Goal: Task Accomplishment & Management: Complete application form

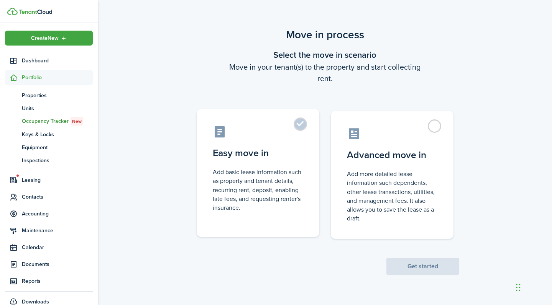
click at [274, 150] on control-radio-card-title "Easy move in" at bounding box center [258, 153] width 90 height 14
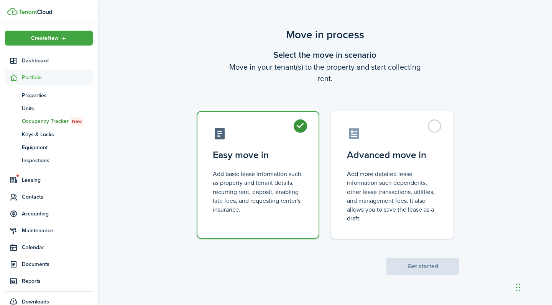
radio input "true"
click at [436, 265] on button "Get started" at bounding box center [422, 266] width 73 height 17
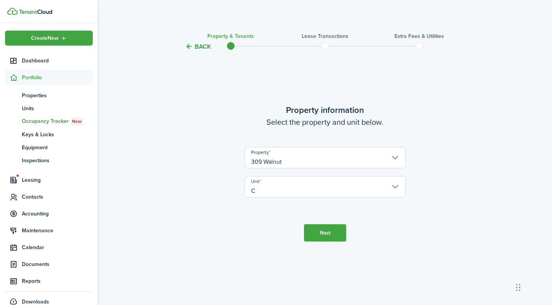
click at [321, 227] on button "Next" at bounding box center [325, 232] width 42 height 17
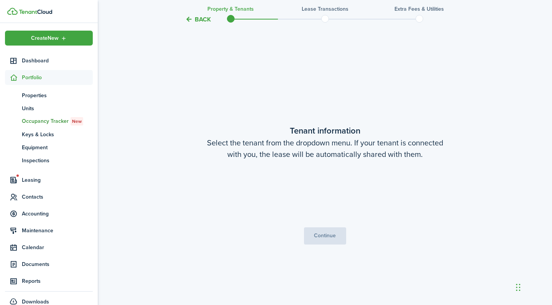
scroll to position [254, 0]
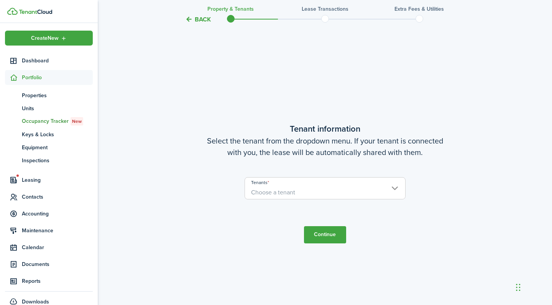
click at [310, 193] on span "Choose a tenant" at bounding box center [325, 192] width 160 height 13
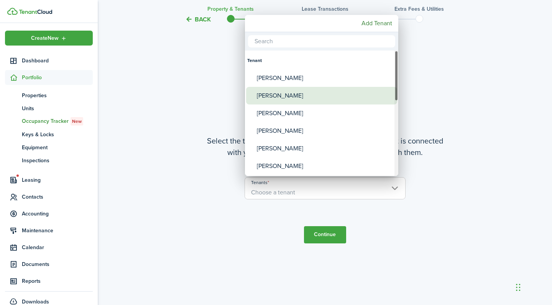
click at [318, 101] on div "[PERSON_NAME]" at bounding box center [325, 96] width 136 height 18
type input "[PERSON_NAME]"
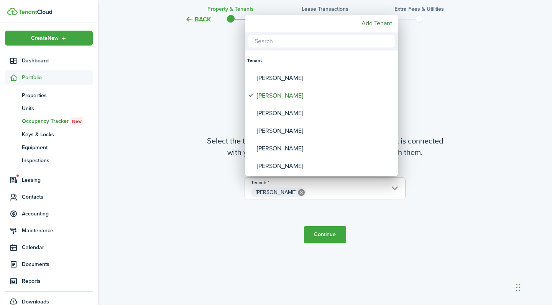
click at [323, 223] on div at bounding box center [276, 153] width 674 height 428
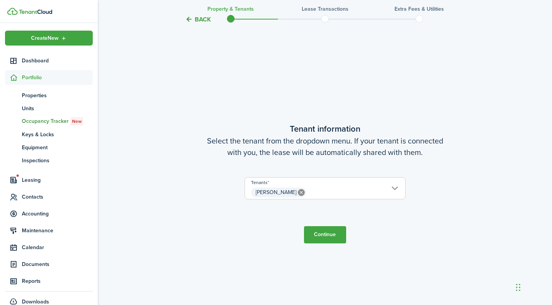
click at [324, 237] on button "Continue" at bounding box center [325, 234] width 42 height 17
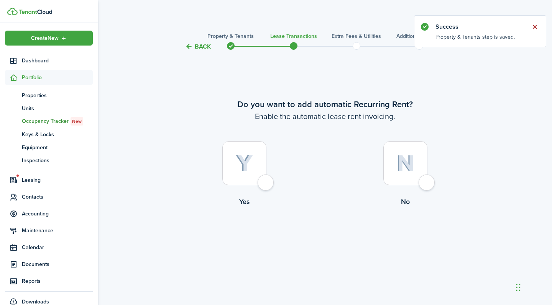
click at [536, 26] on button "Close notify" at bounding box center [534, 26] width 11 height 11
click at [264, 185] on div at bounding box center [244, 163] width 44 height 44
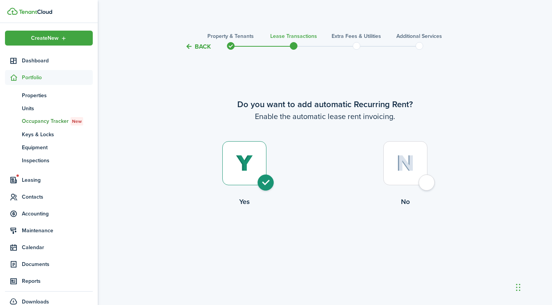
radio input "true"
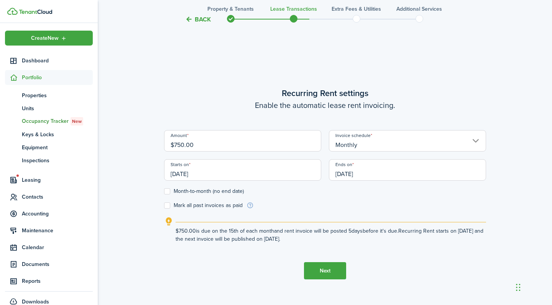
scroll to position [254, 0]
click at [184, 172] on input "[DATE]" at bounding box center [242, 169] width 157 height 21
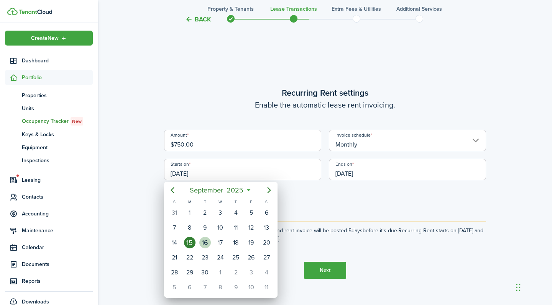
click at [206, 239] on div "16" at bounding box center [204, 242] width 11 height 11
type input "[DATE]"
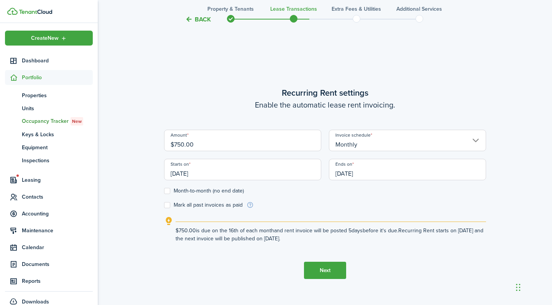
click at [315, 269] on button "Next" at bounding box center [325, 270] width 42 height 17
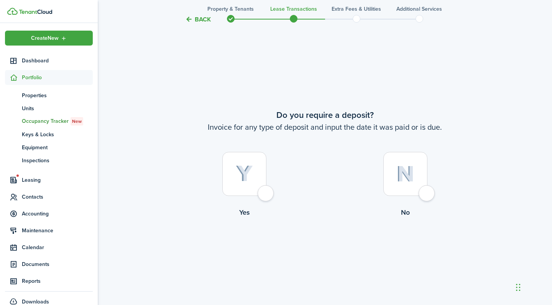
scroll to position [559, 0]
click at [266, 192] on div at bounding box center [244, 174] width 44 height 44
radio input "true"
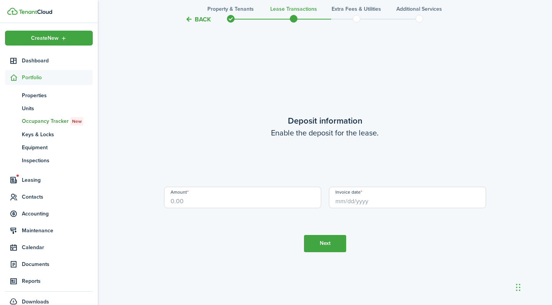
scroll to position [865, 0]
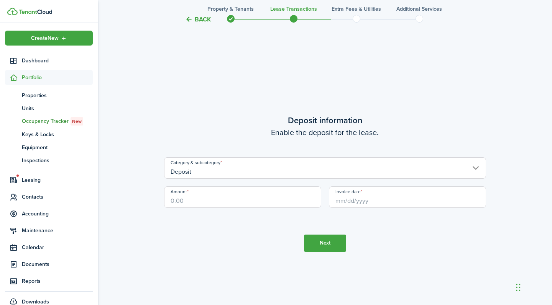
click at [243, 197] on input "Amount" at bounding box center [242, 197] width 157 height 21
type input "$750.00"
click at [244, 242] on tc-wizard-step "Deposit information Enable the deposit for the lease. Category & subcategory De…" at bounding box center [325, 182] width 322 height 305
click at [352, 200] on input "Invoice date" at bounding box center [407, 197] width 157 height 21
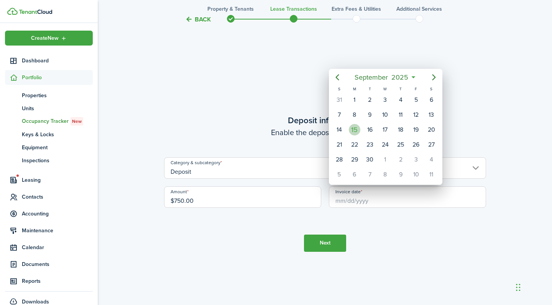
click at [357, 132] on div "15" at bounding box center [354, 129] width 11 height 11
type input "[DATE]"
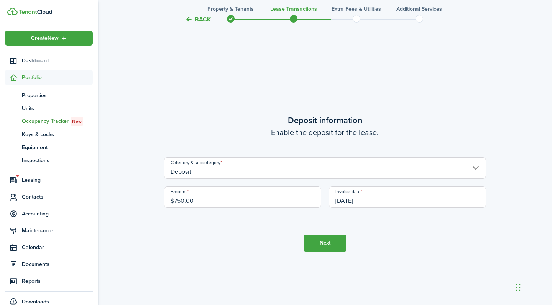
click at [327, 246] on button "Next" at bounding box center [325, 243] width 42 height 17
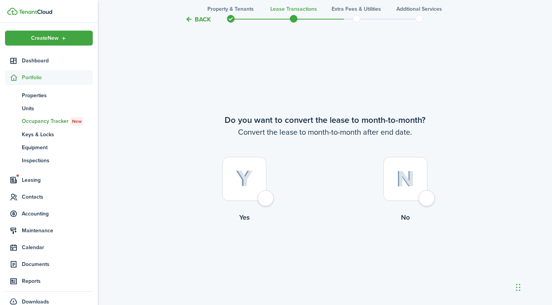
scroll to position [1170, 0]
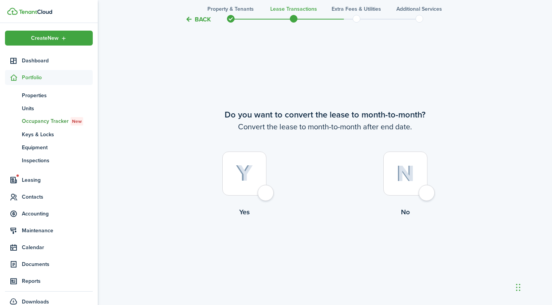
click at [265, 195] on div at bounding box center [244, 174] width 44 height 44
radio input "true"
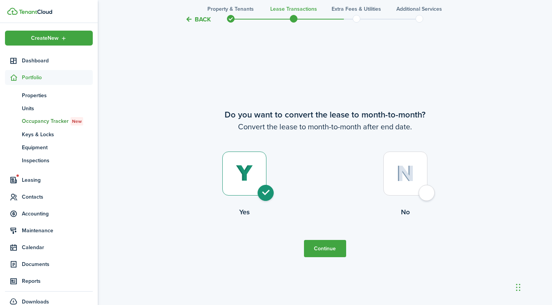
click at [321, 252] on button "Continue" at bounding box center [325, 248] width 42 height 17
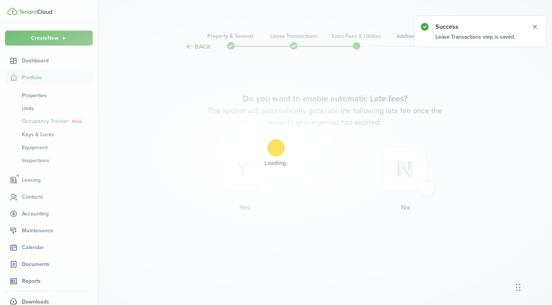
scroll to position [0, 0]
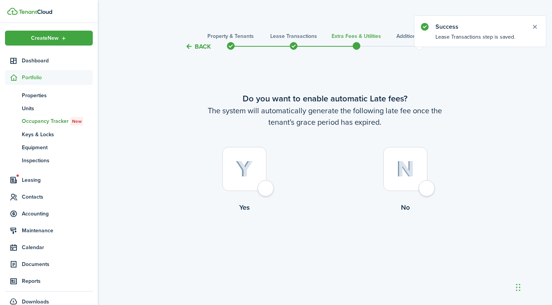
click at [265, 191] on div at bounding box center [244, 169] width 44 height 44
radio input "true"
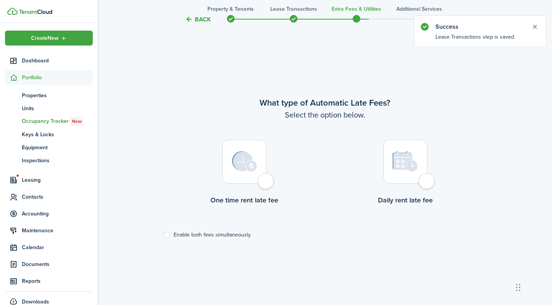
scroll to position [254, 0]
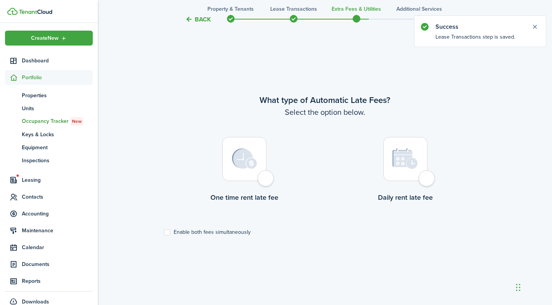
click at [427, 181] on div at bounding box center [405, 159] width 44 height 44
radio input "true"
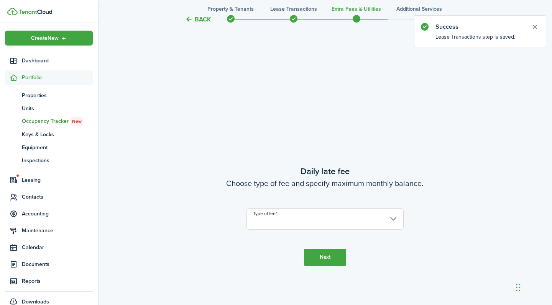
scroll to position [559, 0]
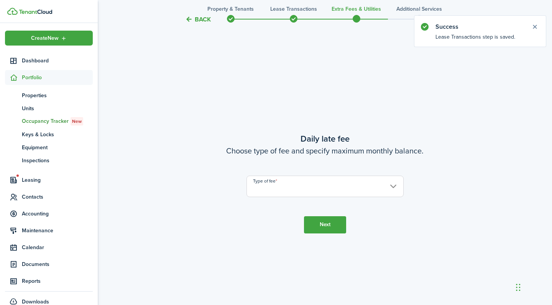
click at [311, 182] on input "Type of fee" at bounding box center [324, 186] width 157 height 21
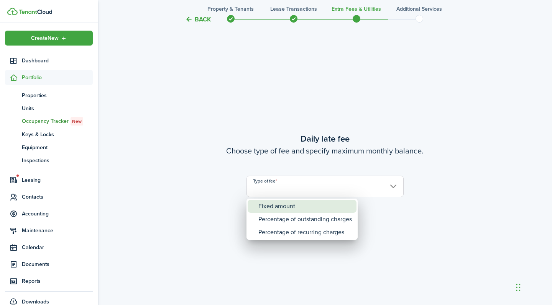
click at [299, 205] on div "Fixed amount" at bounding box center [304, 206] width 93 height 13
type input "Fixed amount"
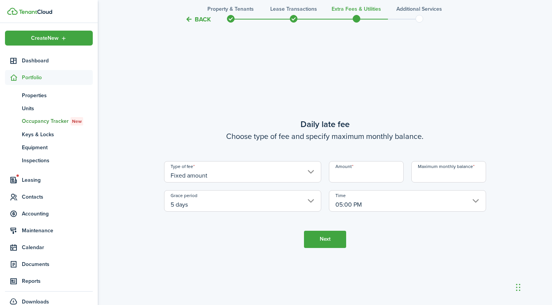
click at [351, 174] on input "Amount" at bounding box center [366, 171] width 75 height 21
type input "$5.00"
click at [388, 226] on tc-wizard-step "Daily late fee Choose type of fee and specify maximum monthly balance. Type of …" at bounding box center [325, 182] width 322 height 305
click at [429, 176] on input "Maximum monthly balance" at bounding box center [448, 171] width 75 height 21
click at [198, 20] on button "Back" at bounding box center [198, 19] width 26 height 8
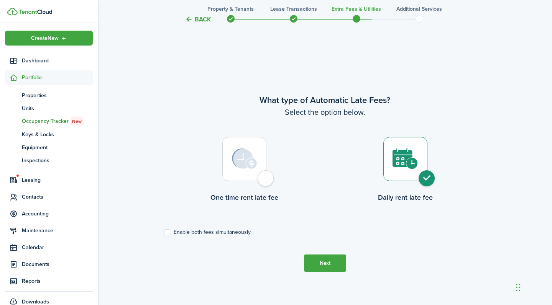
click at [198, 20] on button "Back" at bounding box center [198, 19] width 26 height 8
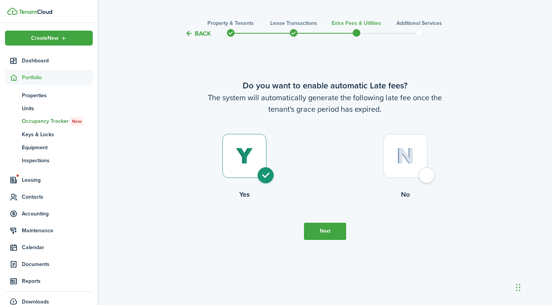
scroll to position [0, 0]
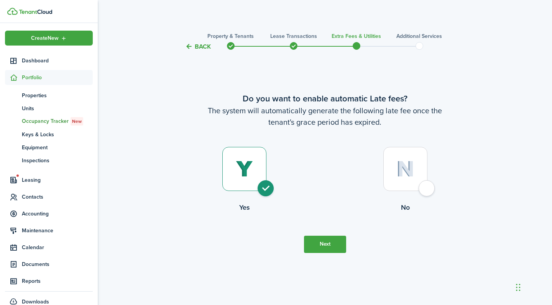
click at [198, 20] on dashboard-content "Back Property & Tenants Lease Transactions Extra fees & Utilities Additional Se…" at bounding box center [325, 152] width 454 height 305
click at [200, 45] on button "Back" at bounding box center [198, 47] width 26 height 8
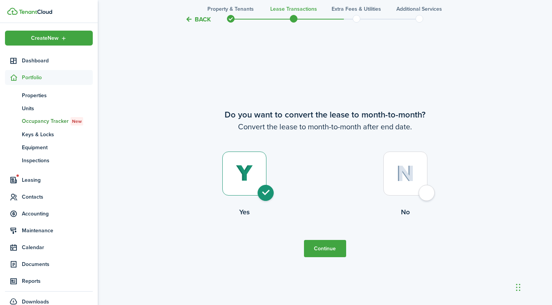
click at [198, 17] on button "Back" at bounding box center [198, 19] width 26 height 8
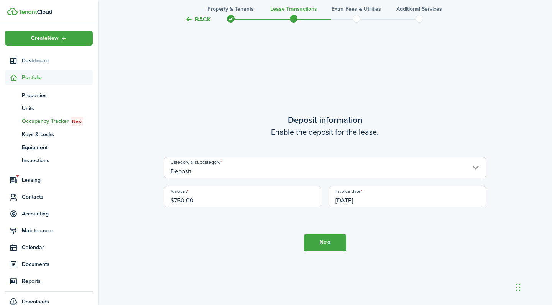
scroll to position [865, 0]
click at [219, 202] on input "$750.00" at bounding box center [242, 197] width 157 height 21
type input "$700.00"
click at [234, 270] on tc-wizard-step "Deposit information Enable the deposit for the lease. Category & subcategory De…" at bounding box center [325, 182] width 322 height 305
click at [328, 242] on button "Next" at bounding box center [325, 243] width 42 height 17
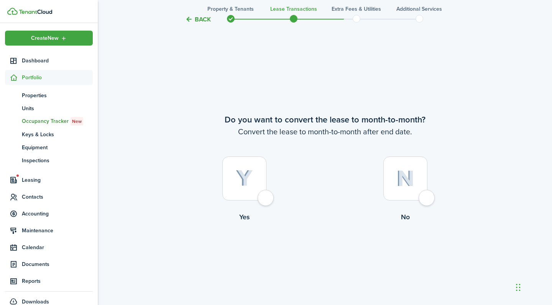
scroll to position [1170, 0]
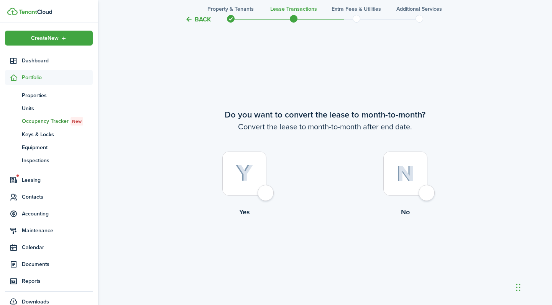
click at [266, 190] on div at bounding box center [244, 174] width 44 height 44
radio input "true"
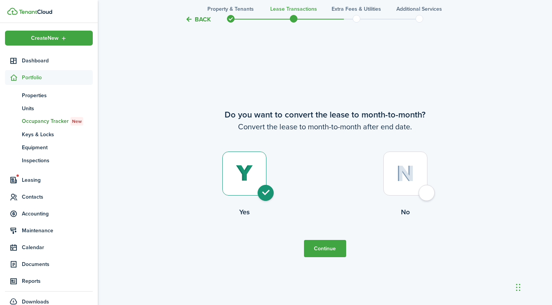
click at [317, 255] on button "Continue" at bounding box center [325, 248] width 42 height 17
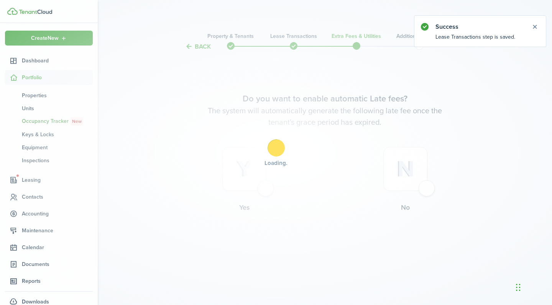
scroll to position [0, 0]
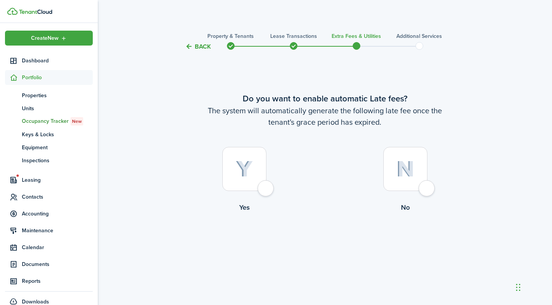
click at [265, 191] on div at bounding box center [244, 169] width 44 height 44
radio input "true"
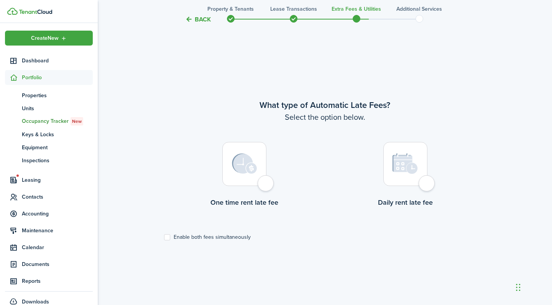
scroll to position [254, 0]
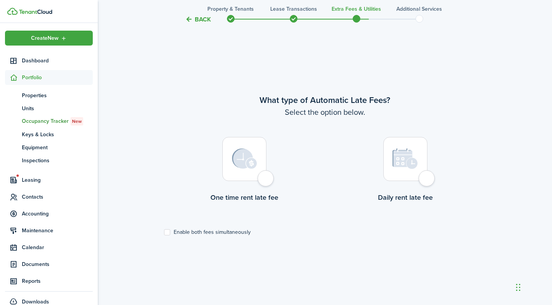
click at [427, 181] on div at bounding box center [405, 159] width 44 height 44
radio input "true"
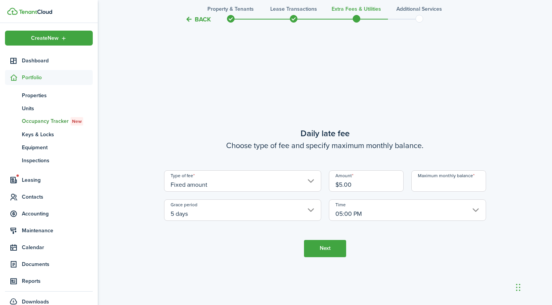
scroll to position [559, 0]
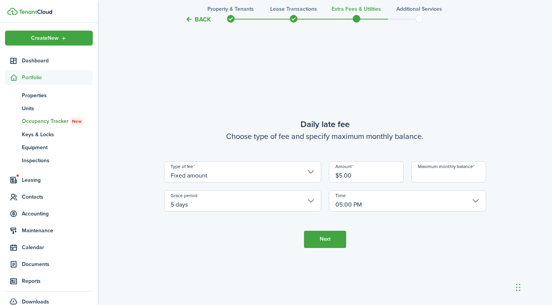
click at [429, 176] on input "Maximum monthly balance" at bounding box center [448, 171] width 75 height 21
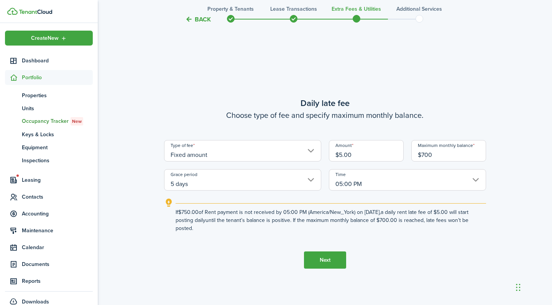
type input "$700.00"
click at [390, 244] on tc-wizard-step "Daily late fee Choose type of fee and specify maximum monthly balance. Type of …" at bounding box center [325, 182] width 322 height 305
click at [329, 262] on button "Next" at bounding box center [325, 260] width 42 height 17
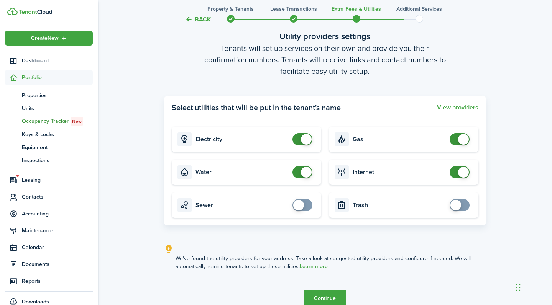
scroll to position [882, 0]
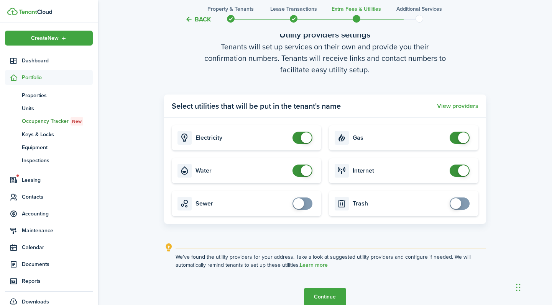
checkbox input "false"
click at [307, 172] on span at bounding box center [306, 170] width 11 height 11
click at [326, 295] on button "Continue" at bounding box center [325, 296] width 42 height 17
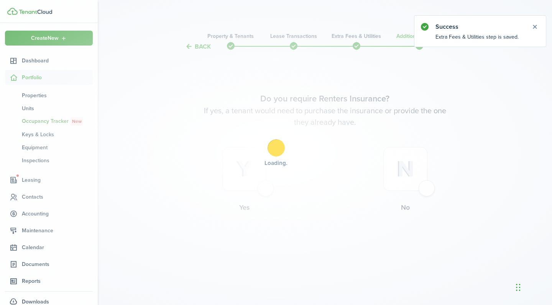
scroll to position [0, 0]
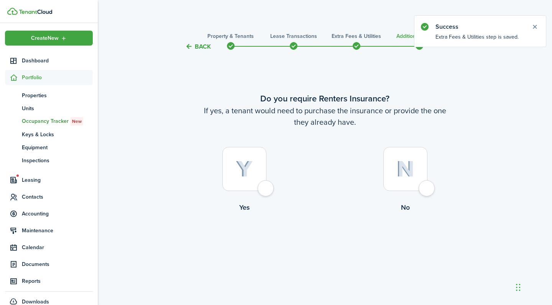
click at [419, 189] on div at bounding box center [405, 169] width 44 height 44
radio input "true"
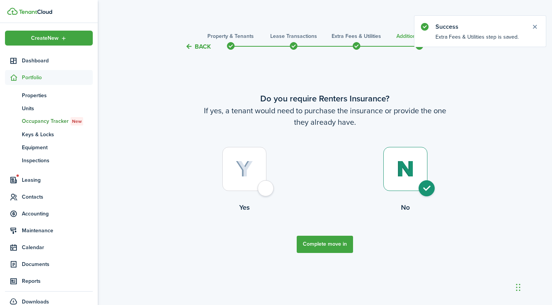
click at [334, 243] on button "Complete move in" at bounding box center [325, 244] width 56 height 17
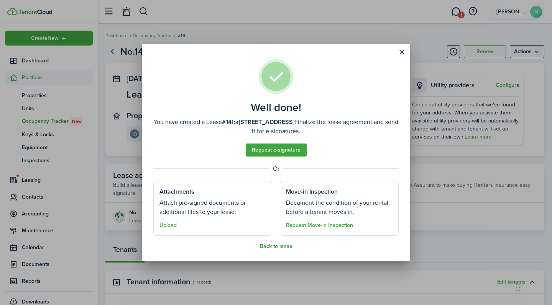
click at [274, 246] on button "Back to lease" at bounding box center [276, 247] width 33 height 6
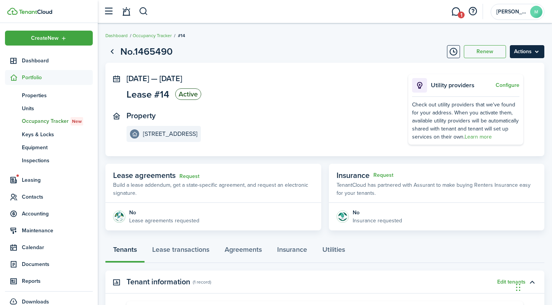
click at [531, 51] on menu-btn "Actions" at bounding box center [527, 51] width 34 height 13
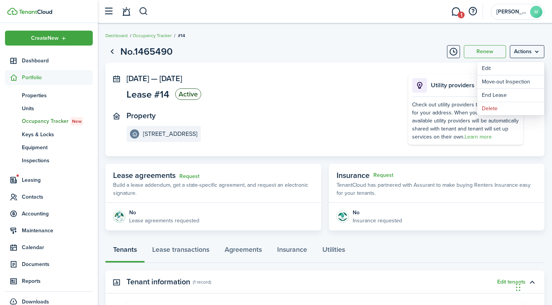
click at [370, 75] on panel-main-section "[DATE] — [DATE] Lease #14 Active" at bounding box center [255, 88] width 259 height 28
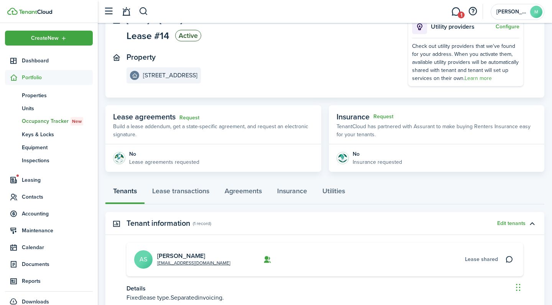
scroll to position [67, 0]
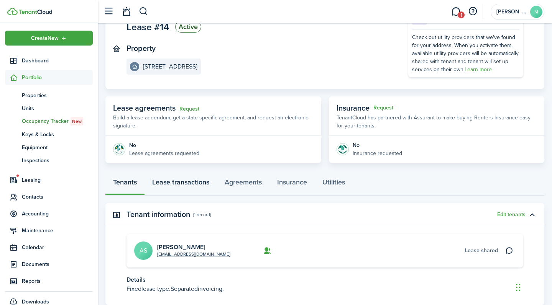
click at [191, 191] on link "Lease transactions" at bounding box center [180, 184] width 72 height 23
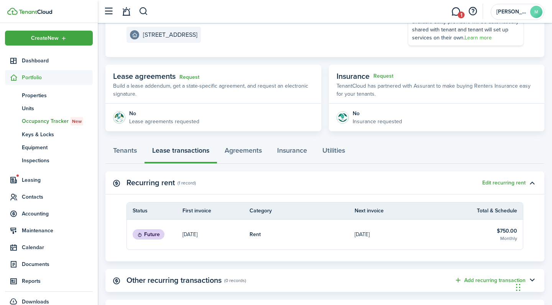
scroll to position [103, 0]
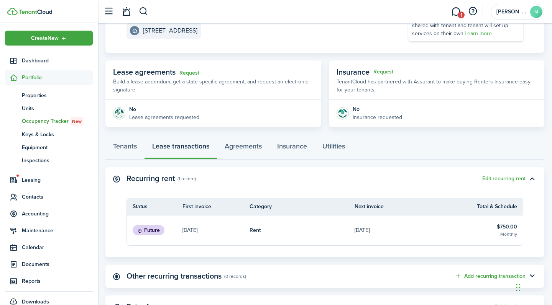
click at [341, 224] on link "Rent" at bounding box center [301, 231] width 105 height 30
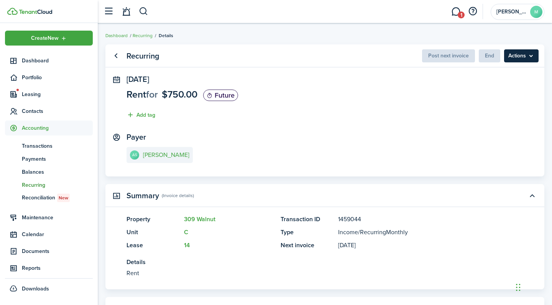
click at [513, 56] on menu-btn "Actions" at bounding box center [521, 55] width 34 height 13
click at [413, 114] on panel-main-section "[DATE] Rent for $750.00 Future Add tag" at bounding box center [324, 99] width 397 height 48
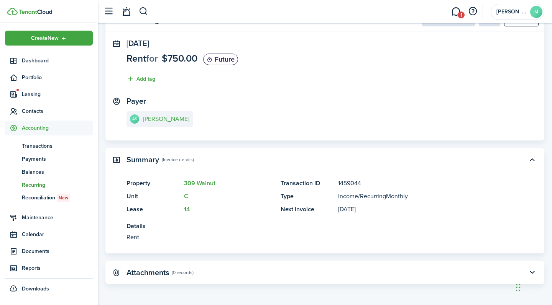
scroll to position [3, 0]
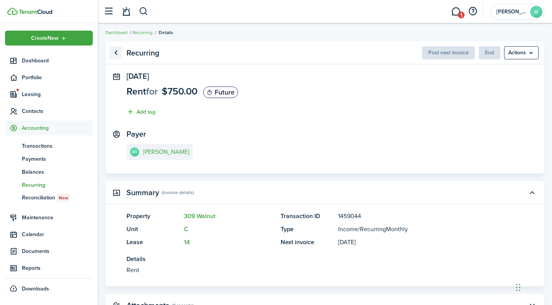
click at [118, 55] on link "Go back" at bounding box center [115, 52] width 13 height 13
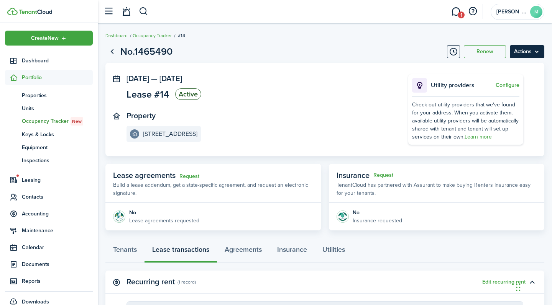
click at [529, 53] on menu-btn "Actions" at bounding box center [527, 51] width 34 height 13
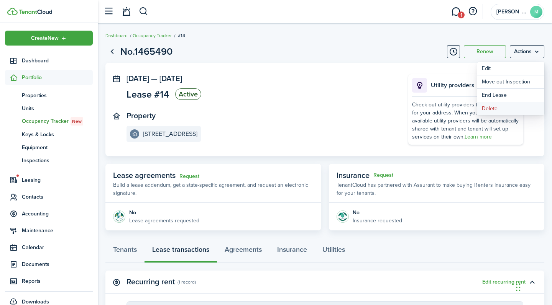
click at [505, 109] on button "Delete" at bounding box center [510, 108] width 67 height 13
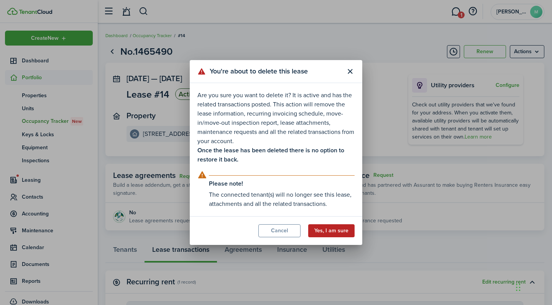
click at [332, 228] on button "Yes, I am sure" at bounding box center [331, 230] width 46 height 13
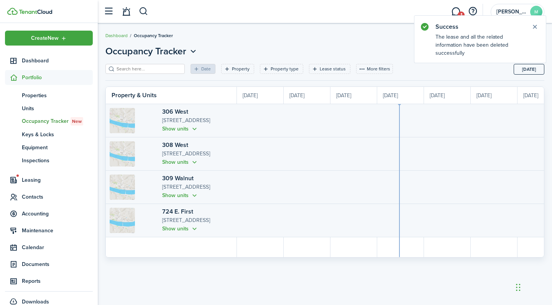
scroll to position [0, 140]
click at [48, 111] on span "Units" at bounding box center [57, 109] width 71 height 8
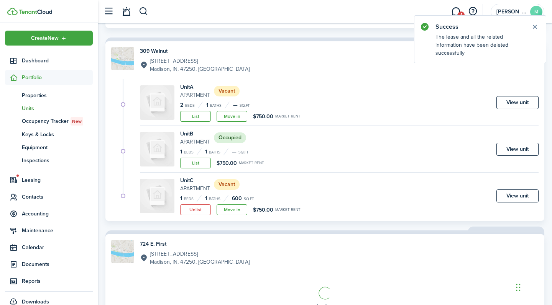
scroll to position [391, 0]
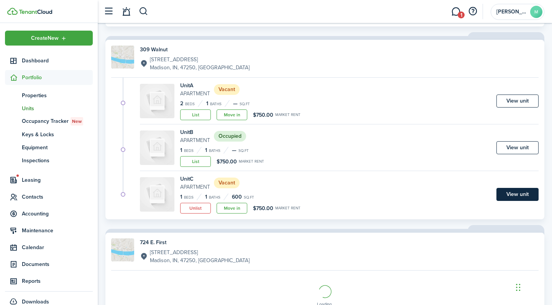
click at [511, 198] on link "View unit" at bounding box center [517, 194] width 42 height 13
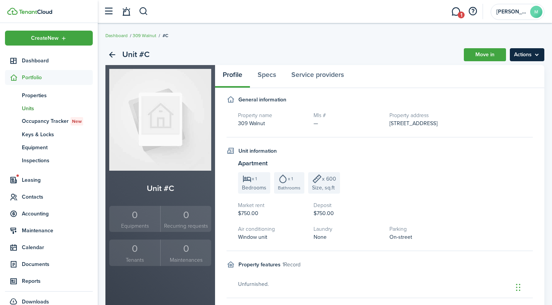
click at [520, 58] on menu-btn "Actions" at bounding box center [527, 54] width 34 height 13
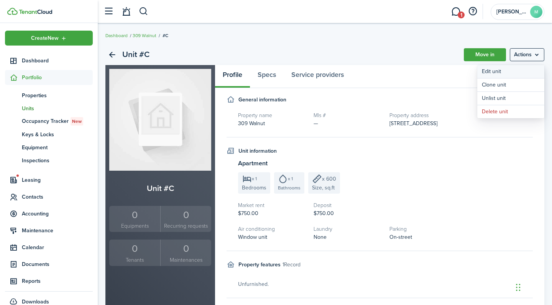
click at [511, 72] on link "Edit unit" at bounding box center [510, 71] width 67 height 13
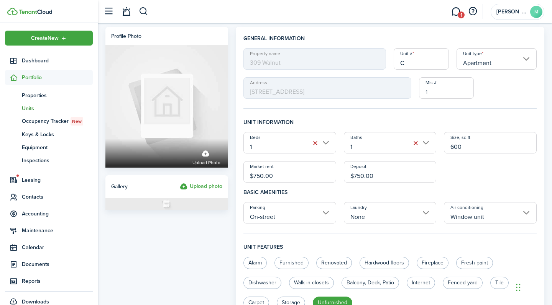
click at [299, 170] on input "$750.00" at bounding box center [289, 171] width 93 height 21
click at [287, 180] on input "$750.00" at bounding box center [289, 171] width 93 height 21
type input "$700.00"
click at [289, 194] on h4 "Basic amenities" at bounding box center [389, 193] width 293 height 20
click at [379, 177] on input "$750.00" at bounding box center [390, 171] width 93 height 21
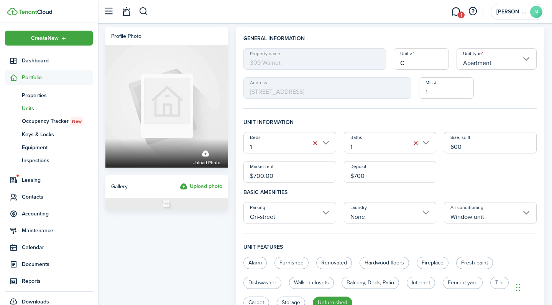
type input "$700.00"
click at [344, 193] on h4 "Basic amenities" at bounding box center [389, 193] width 293 height 20
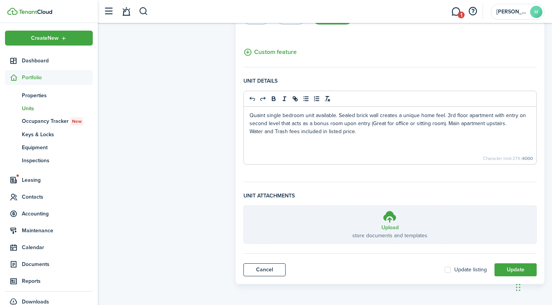
scroll to position [285, 0]
click at [505, 271] on button "Update" at bounding box center [515, 270] width 42 height 13
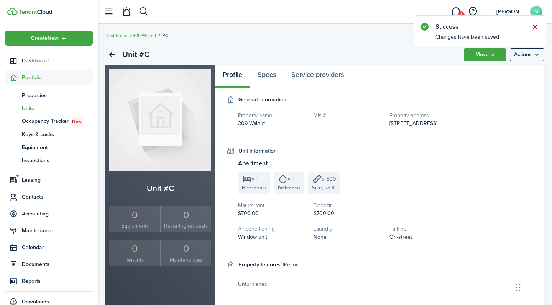
click at [535, 28] on button "Close notify" at bounding box center [534, 26] width 11 height 11
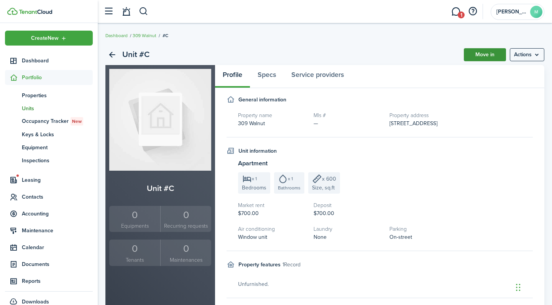
click at [484, 54] on link "Move in" at bounding box center [485, 54] width 42 height 13
